Goal: Transaction & Acquisition: Book appointment/travel/reservation

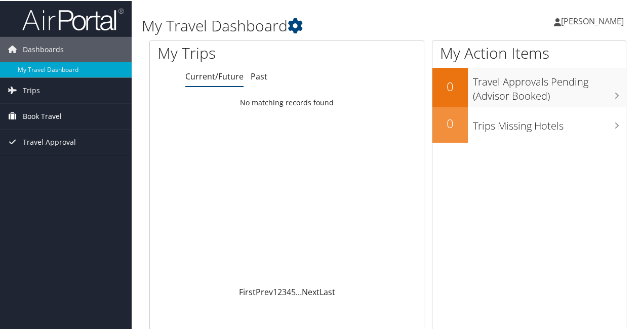
click at [37, 115] on span "Book Travel" at bounding box center [42, 115] width 39 height 25
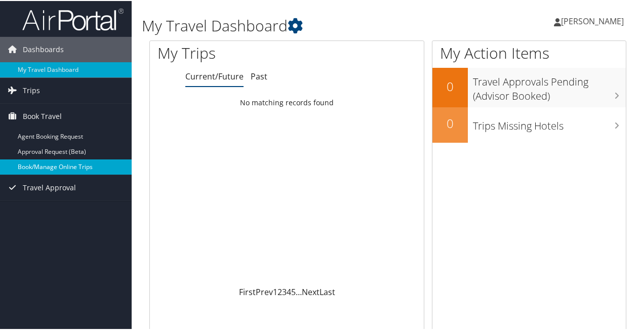
click at [43, 169] on link "Book/Manage Online Trips" at bounding box center [66, 165] width 132 height 15
